Goal: Information Seeking & Learning: Understand process/instructions

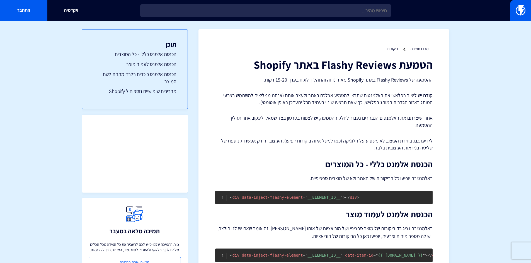
scroll to position [47, 0]
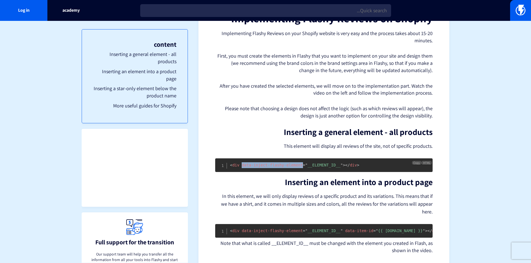
drag, startPoint x: 240, startPoint y: 166, endPoint x: 296, endPoint y: 166, distance: 56.0
click at [296, 166] on span "< div data-inject-flashy-element = " __ELEMENT_ID__ " >" at bounding box center [287, 165] width 115 height 4
copy span "data-inject-flashy-element"
click at [253, 166] on span "data-inject-flashy-element" at bounding box center [271, 165] width 61 height 4
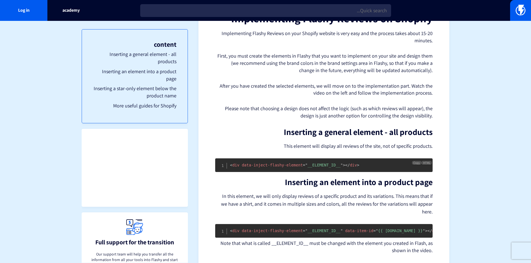
click at [243, 166] on span "data-inject-flashy-element" at bounding box center [271, 165] width 61 height 4
drag, startPoint x: 295, startPoint y: 165, endPoint x: 241, endPoint y: 164, distance: 54.3
click at [241, 164] on span "data-inject-flashy-element" at bounding box center [271, 165] width 61 height 4
copy span "data-inject-flashy-elemen"
